Goal: Download file/media

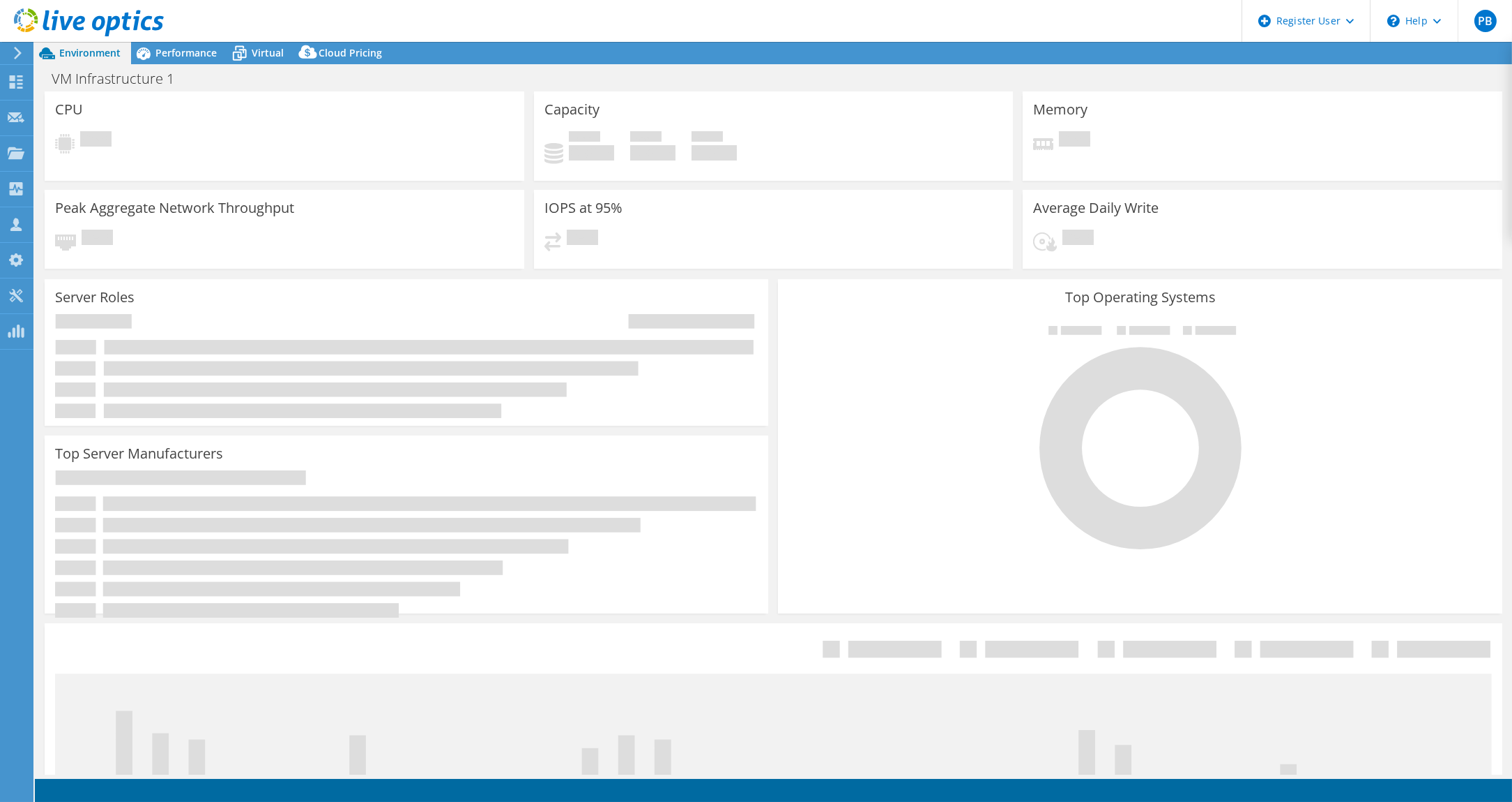
select select "USD"
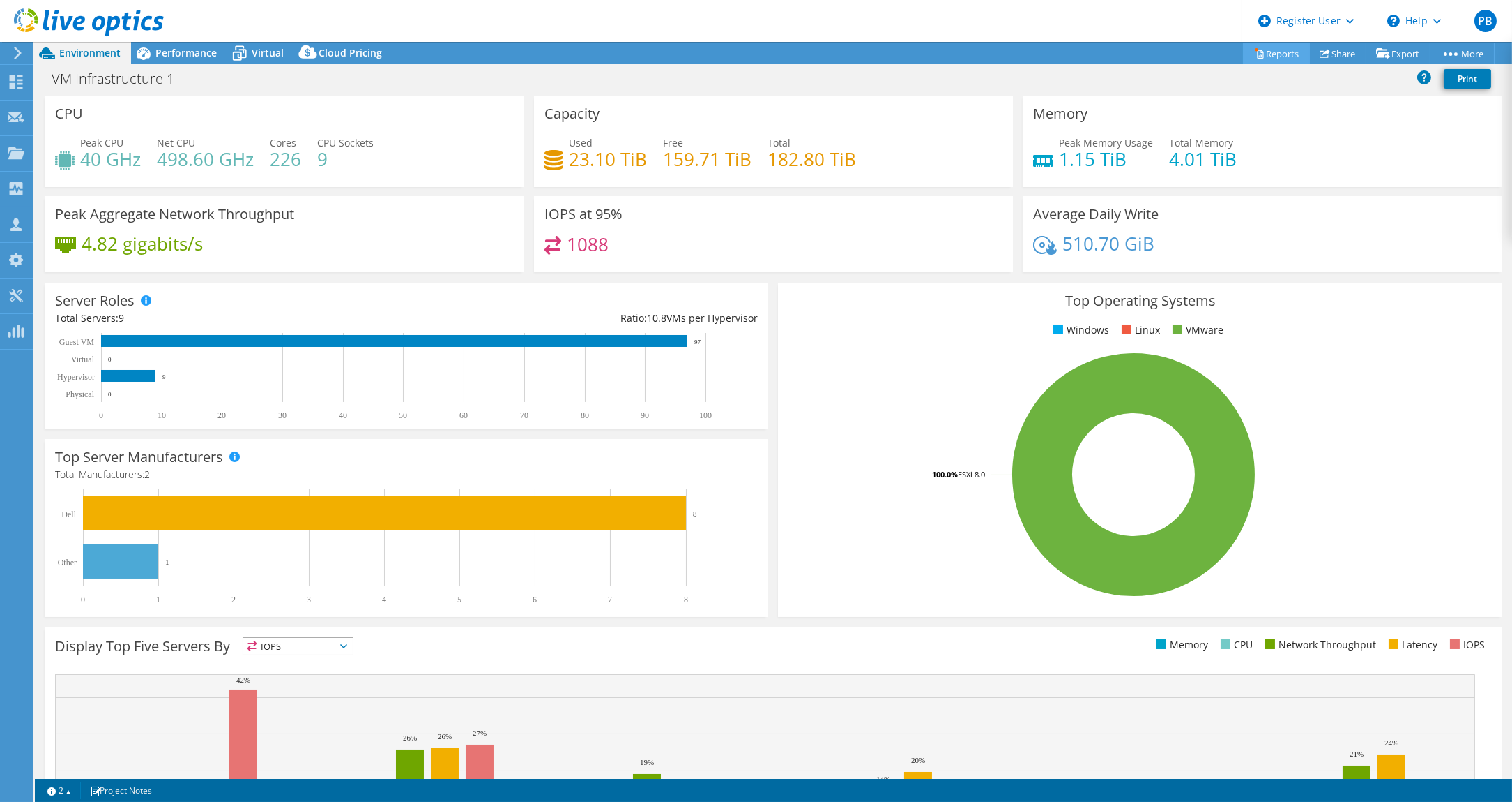
click at [1278, 55] on link "Reports" at bounding box center [1277, 53] width 67 height 21
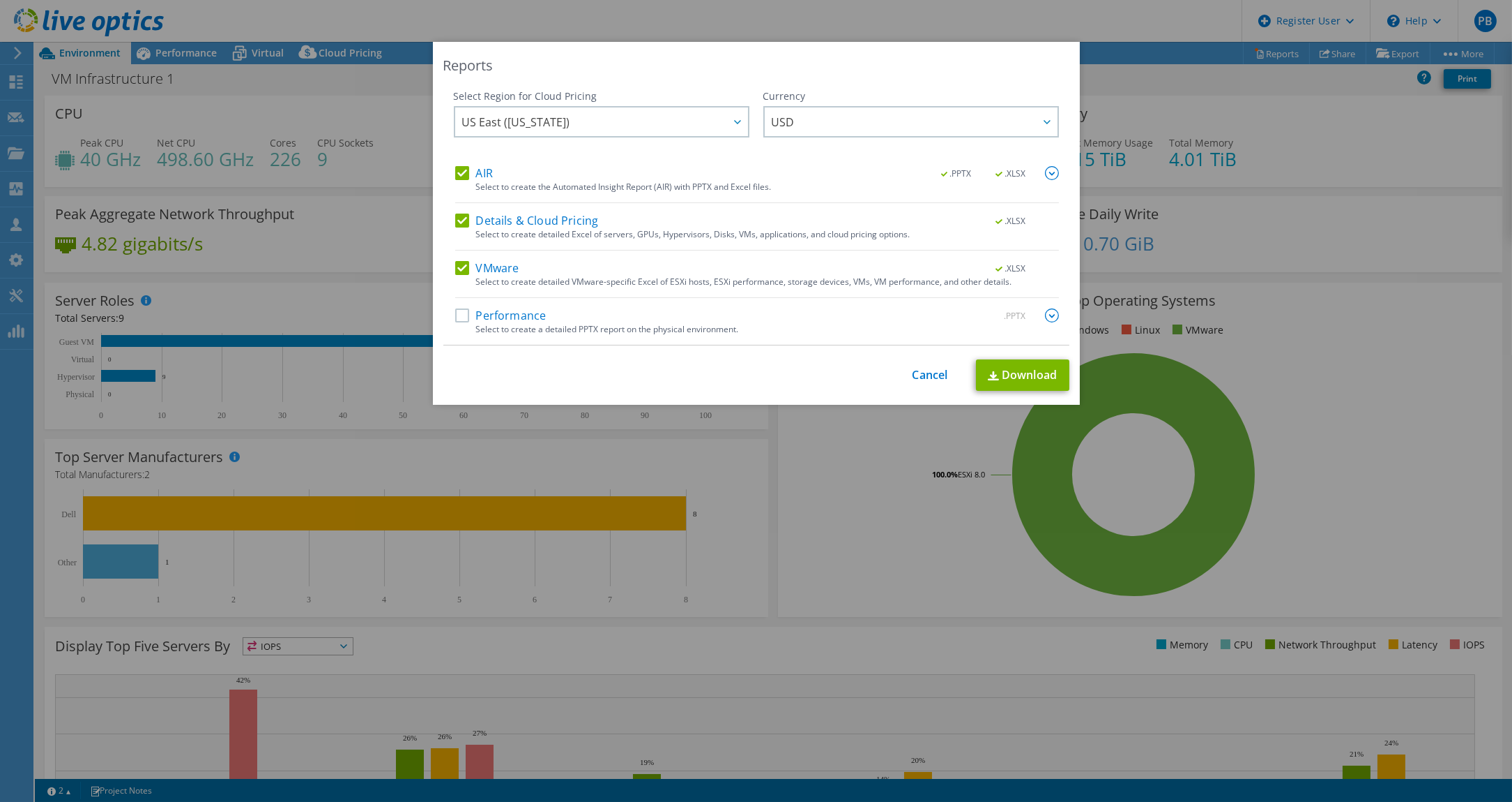
click at [457, 219] on label "Details & Cloud Pricing" at bounding box center [527, 220] width 144 height 14
click at [0, 0] on input "Details & Cloud Pricing" at bounding box center [0, 0] width 0 height 0
click at [456, 171] on label "AIR" at bounding box center [474, 173] width 37 height 14
click at [0, 0] on input "AIR" at bounding box center [0, 0] width 0 height 0
click at [1008, 367] on link "Download" at bounding box center [1023, 375] width 94 height 32
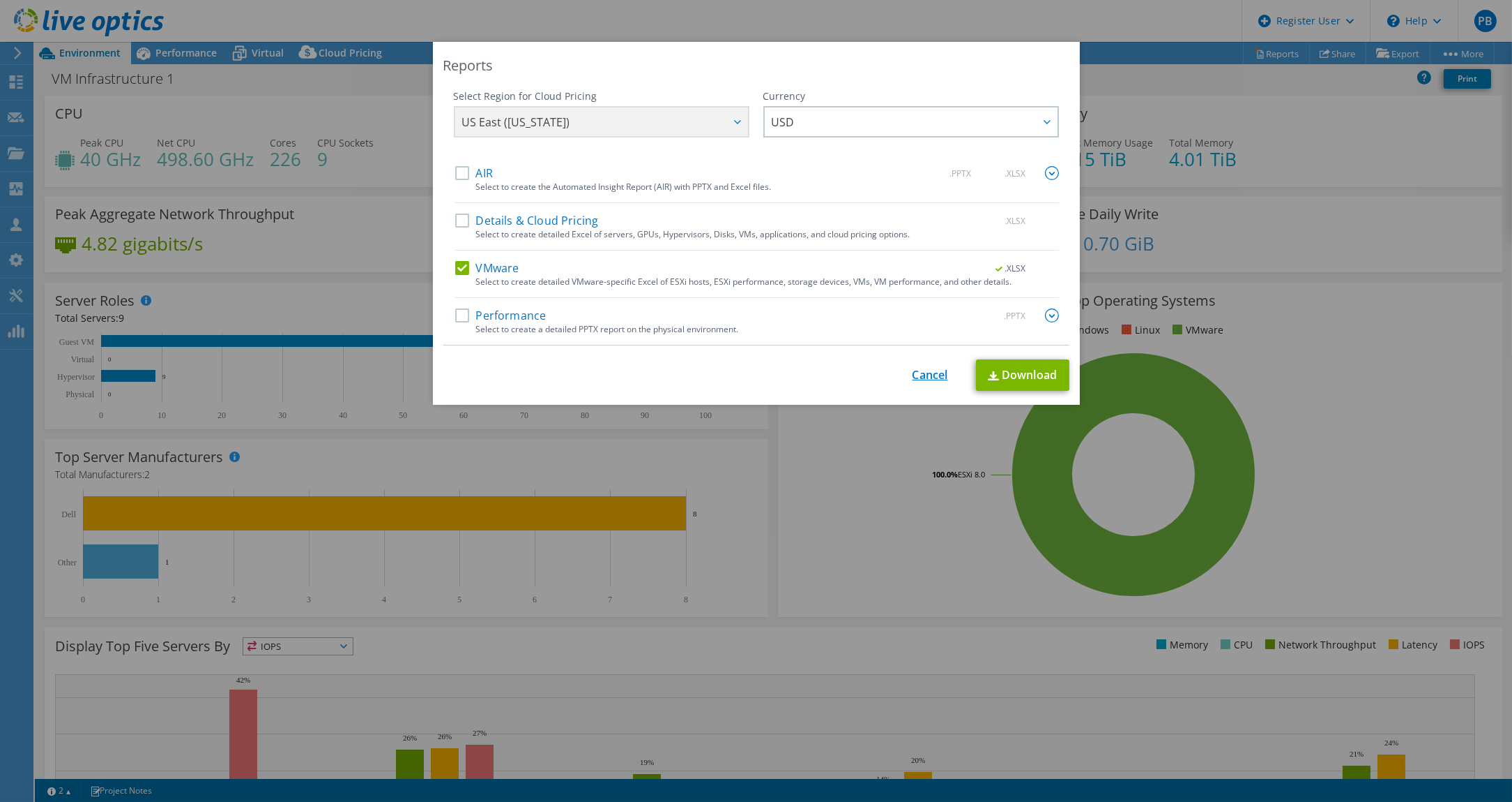
click at [934, 372] on link "Cancel" at bounding box center [931, 375] width 36 height 14
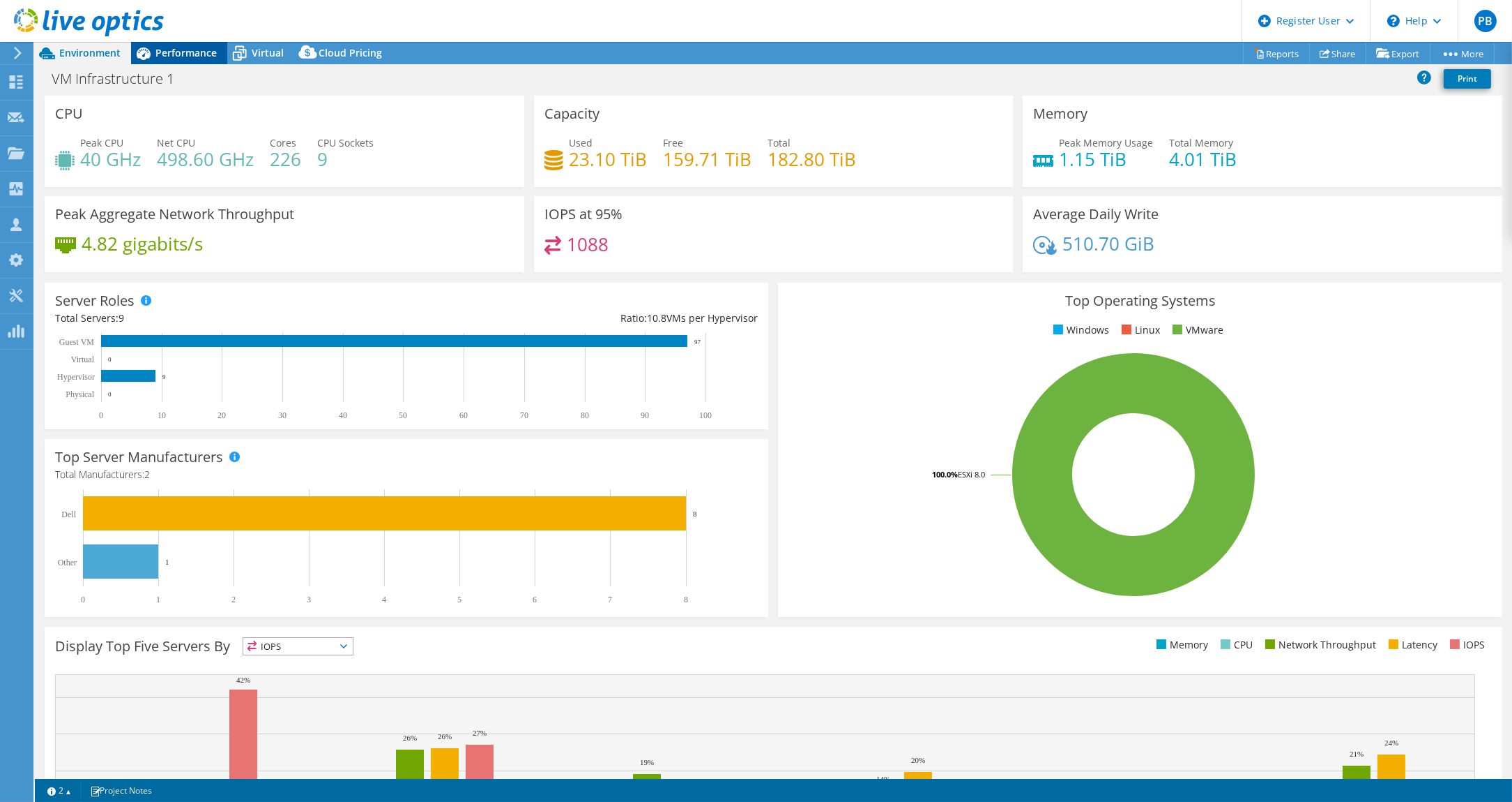
click at [181, 46] on span "Performance" at bounding box center [187, 53] width 61 height 14
